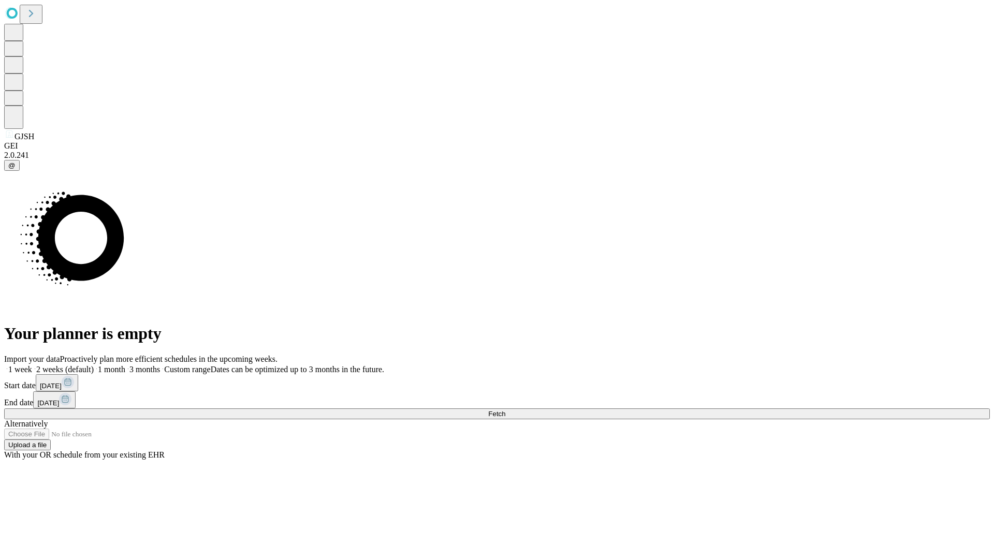
click at [505, 410] on span "Fetch" at bounding box center [496, 414] width 17 height 8
